Goal: Check status: Check status

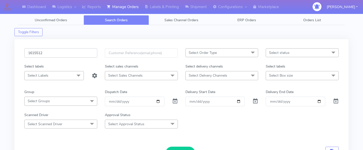
click at [65, 53] on input "1615512" at bounding box center [60, 52] width 73 height 9
paste input "1615131"
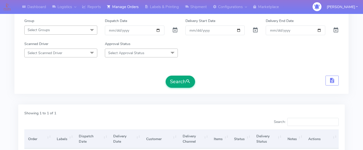
type input "1615131"
click at [181, 84] on button "Search" at bounding box center [179, 82] width 29 height 12
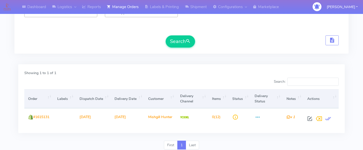
scroll to position [0, 0]
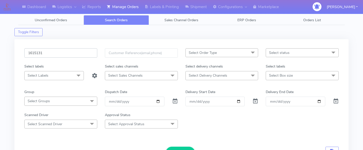
click at [66, 54] on input "1615131" at bounding box center [60, 52] width 73 height 9
paste input "1615132"
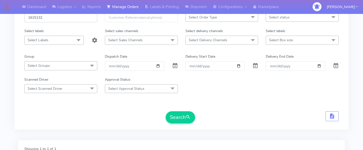
scroll to position [62, 0]
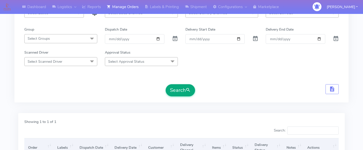
type input "1615132"
click at [179, 91] on button "Search" at bounding box center [179, 90] width 29 height 12
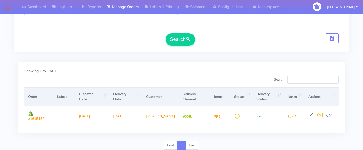
scroll to position [113, 0]
